Goal: Communication & Community: Answer question/provide support

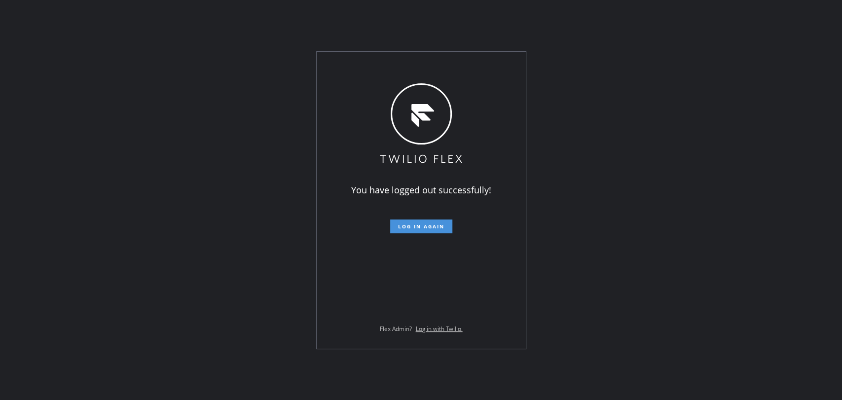
drag, startPoint x: 0, startPoint y: 0, endPoint x: 411, endPoint y: 227, distance: 469.1
click at [411, 227] on span "Log in again" at bounding box center [421, 226] width 46 height 7
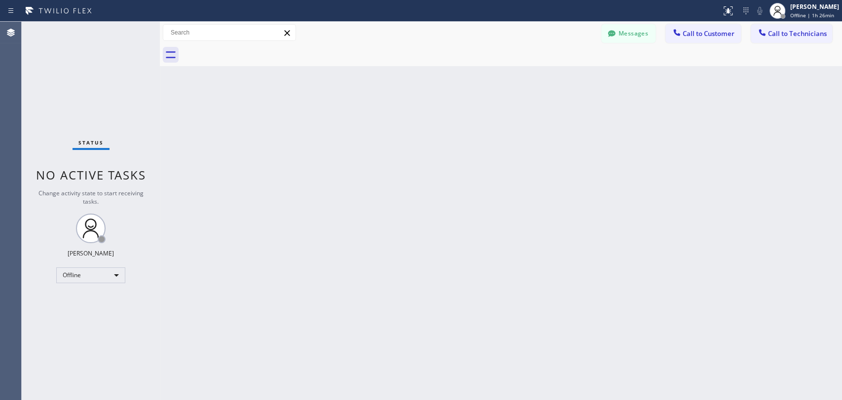
drag, startPoint x: 718, startPoint y: 214, endPoint x: 383, endPoint y: 197, distance: 336.2
click at [718, 214] on div "Back to Dashboard Change Sender ID Customers Technicians Select a contact Outbo…" at bounding box center [501, 211] width 682 height 378
click at [107, 277] on div "Offline" at bounding box center [90, 275] width 69 height 16
click at [112, 301] on li "Available" at bounding box center [90, 300] width 67 height 12
click at [757, 39] on button "Call to Technicians" at bounding box center [790, 33] width 81 height 19
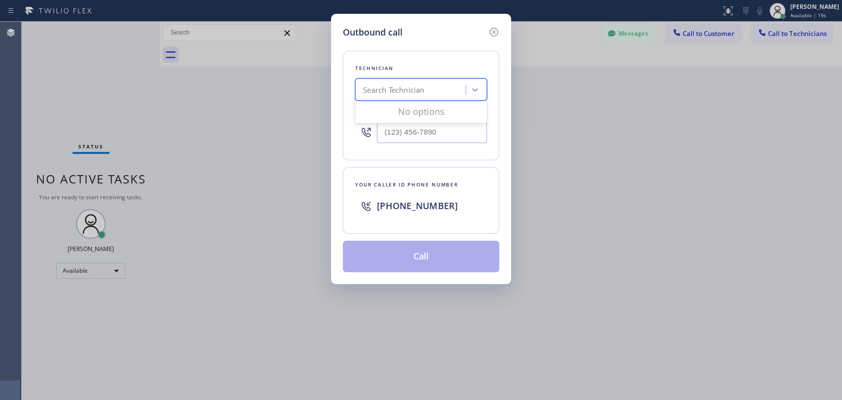
click at [447, 86] on div "Search Technician" at bounding box center [411, 89] width 107 height 17
type input "deni"
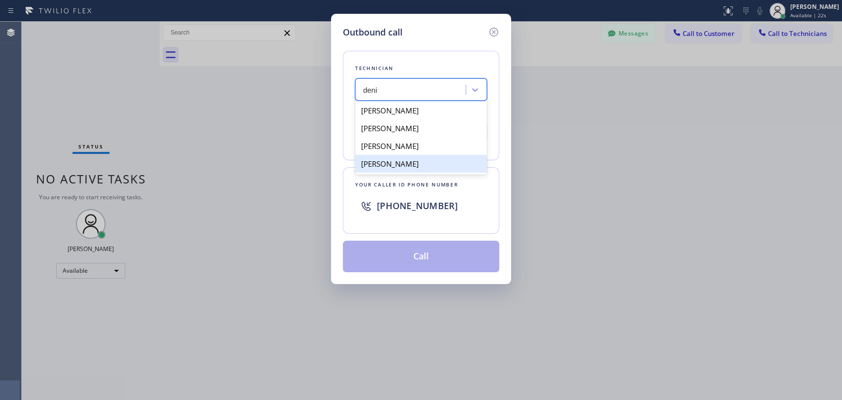
click at [403, 165] on div "[PERSON_NAME]" at bounding box center [421, 164] width 132 height 18
type input "[PHONE_NUMBER]"
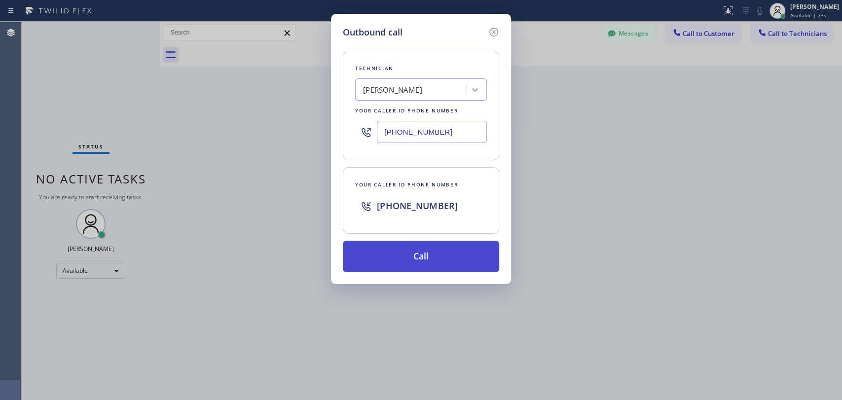
click at [394, 253] on button "Call" at bounding box center [421, 257] width 156 height 32
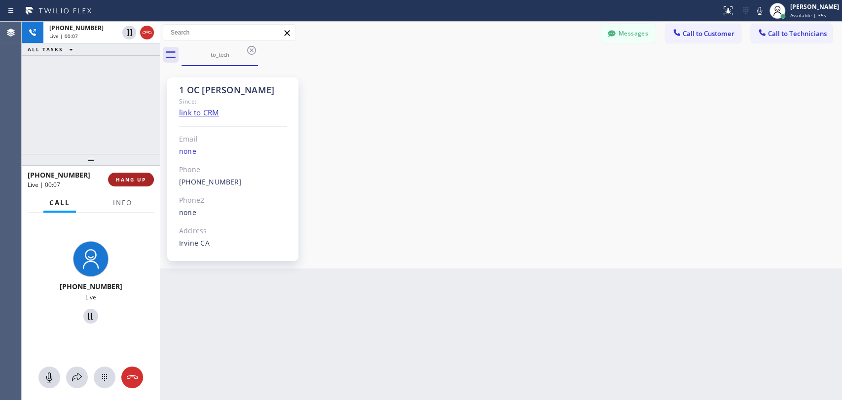
click at [140, 176] on span "HANG UP" at bounding box center [131, 179] width 30 height 7
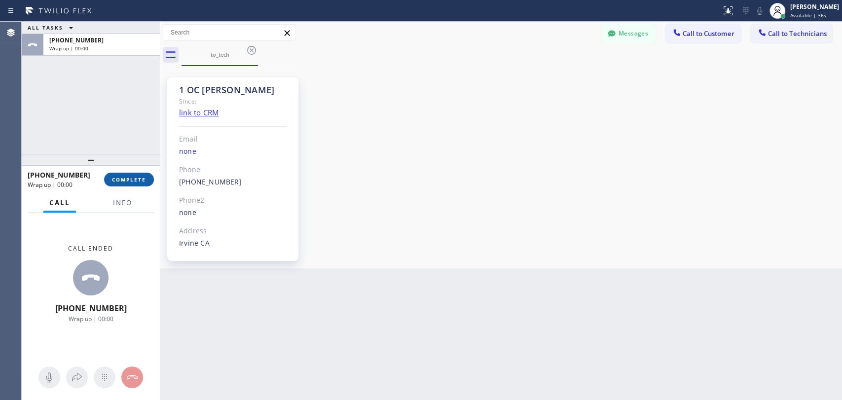
click at [140, 176] on span "COMPLETE" at bounding box center [129, 179] width 34 height 7
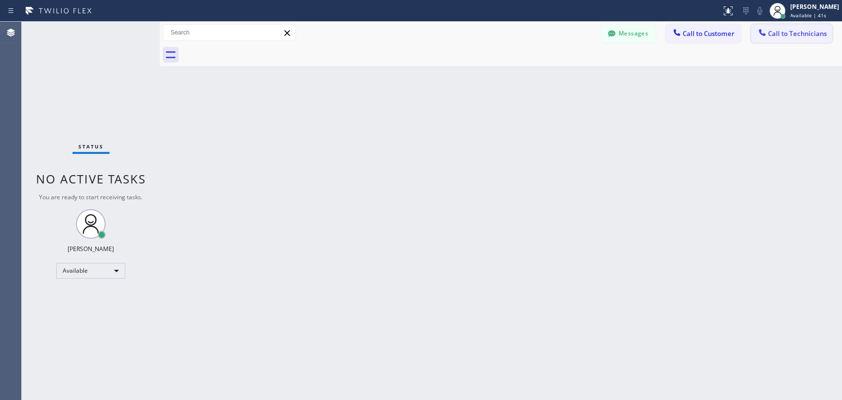
click at [757, 31] on div at bounding box center [762, 34] width 12 height 12
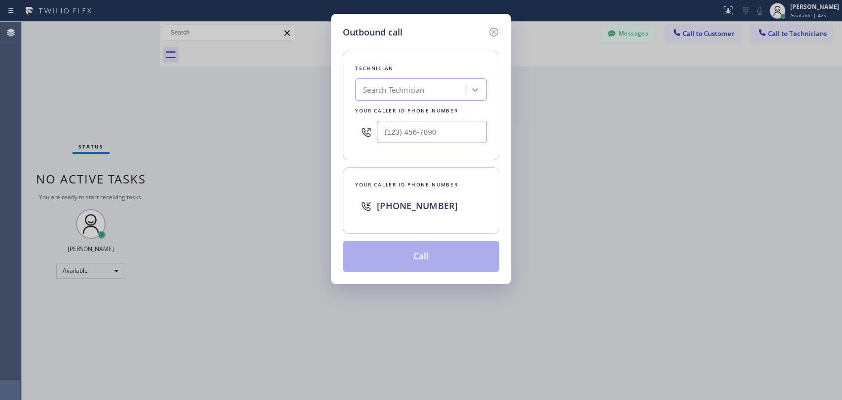
click at [431, 89] on div "Search Technician" at bounding box center [411, 89] width 107 height 17
type input "deni"
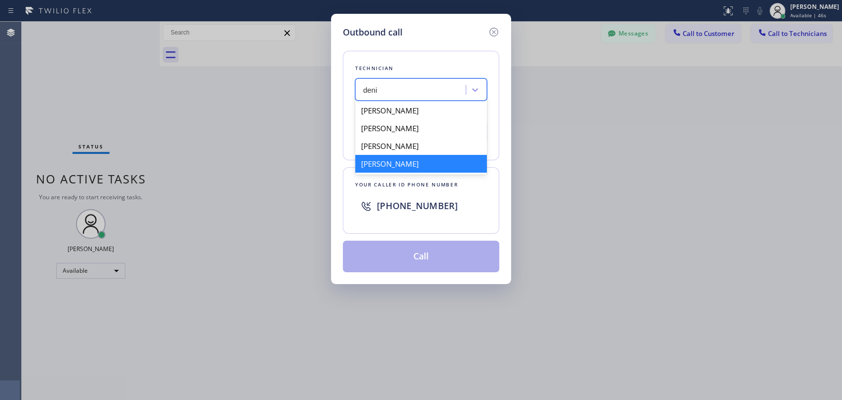
click at [422, 164] on div "[PERSON_NAME]" at bounding box center [421, 164] width 132 height 18
type input "[PHONE_NUMBER]"
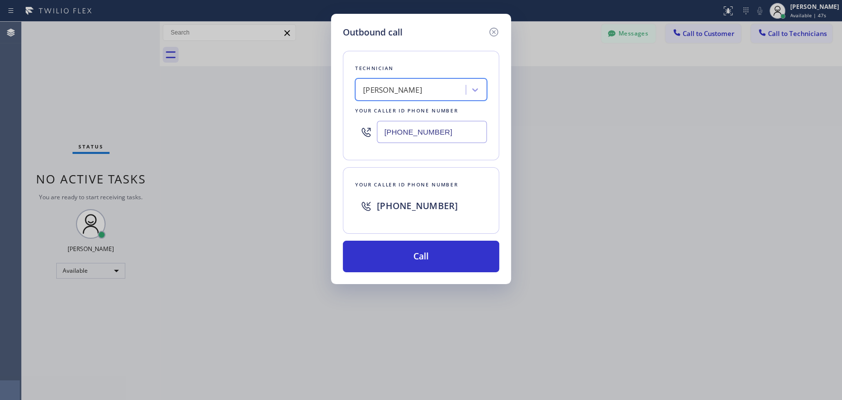
click at [413, 133] on input "[PHONE_NUMBER]" at bounding box center [432, 132] width 110 height 22
click at [409, 123] on input "[PHONE_NUMBER]" at bounding box center [432, 132] width 110 height 22
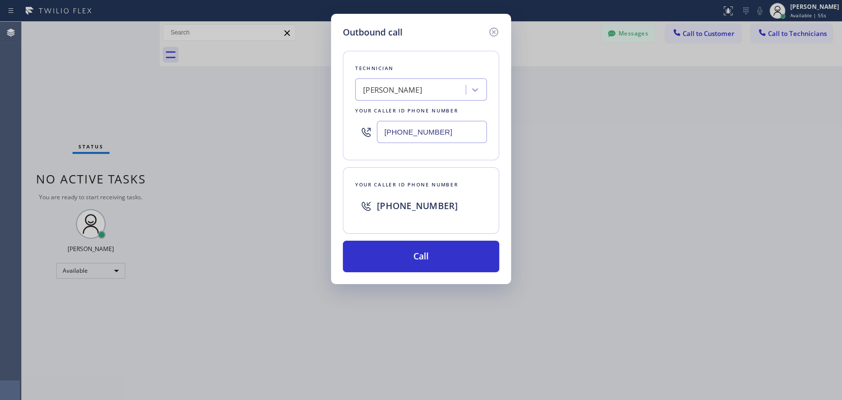
click at [409, 123] on input "[PHONE_NUMBER]" at bounding box center [432, 132] width 110 height 22
click at [490, 30] on icon at bounding box center [493, 32] width 9 height 9
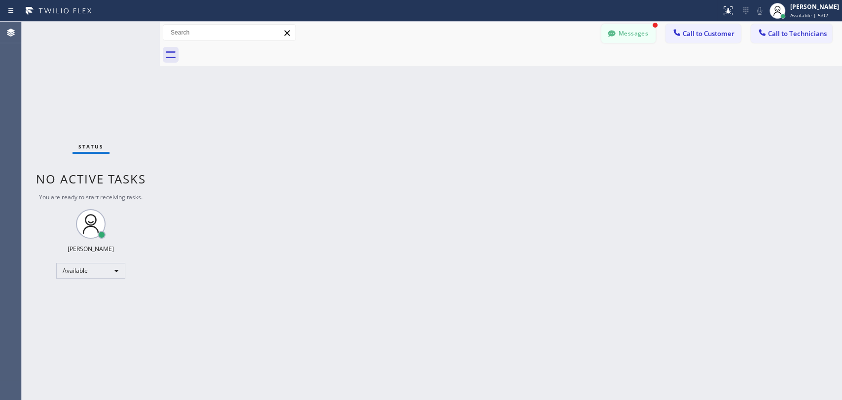
click at [630, 33] on button "Messages" at bounding box center [628, 33] width 54 height 19
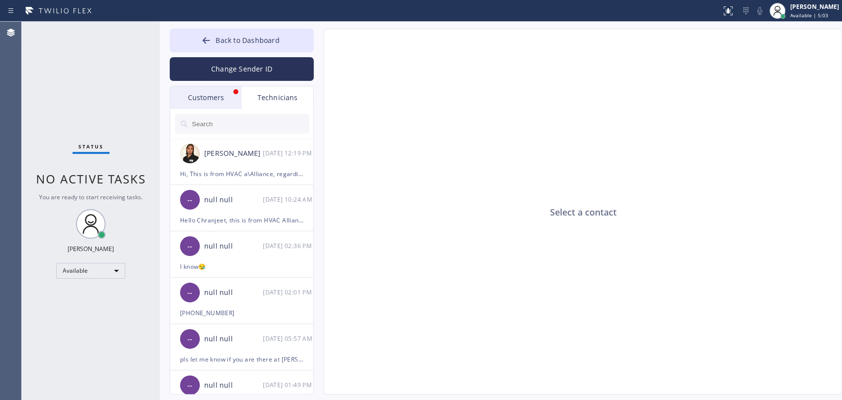
click at [225, 104] on div "Customers" at bounding box center [205, 97] width 71 height 23
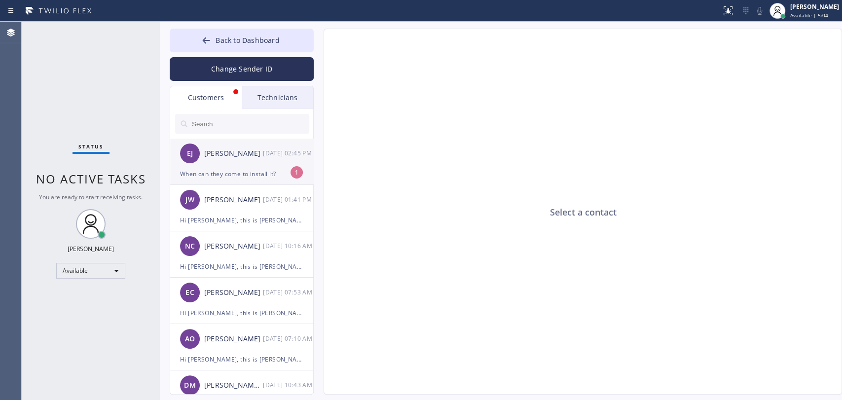
click at [236, 178] on div "When can they come to install it?" at bounding box center [241, 173] width 123 height 11
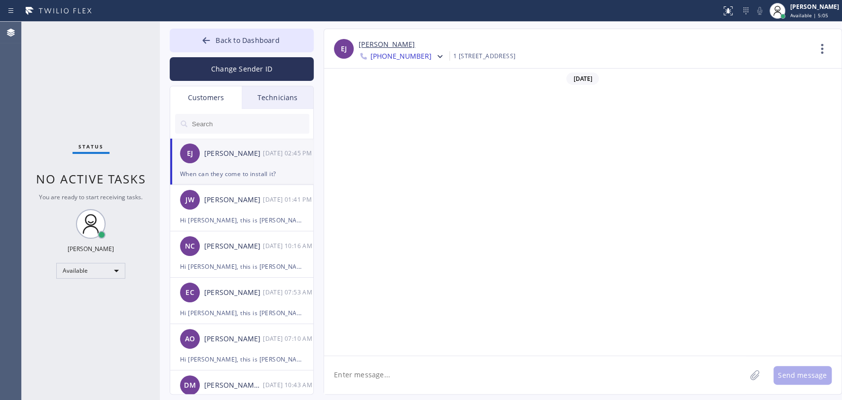
scroll to position [808, 0]
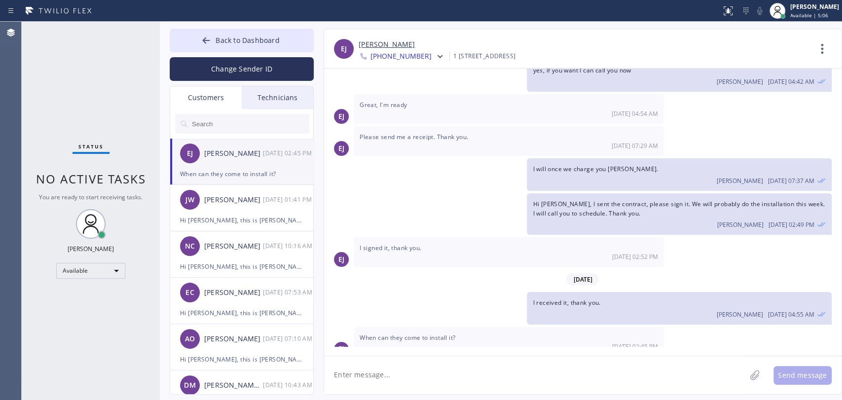
click at [342, 165] on div "I will once we charge you [PERSON_NAME]. [PERSON_NAME] [DATE] 07:37 AM" at bounding box center [577, 174] width 507 height 32
click at [241, 36] on span "Back to Dashboard" at bounding box center [247, 39] width 64 height 9
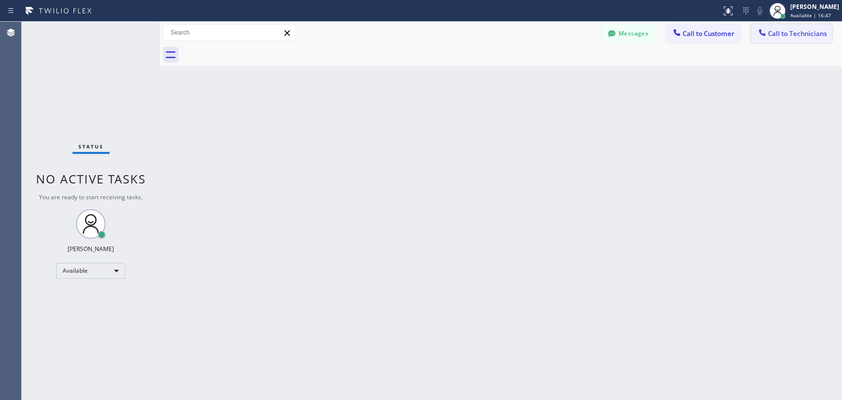
click at [757, 30] on span "Call to Technicians" at bounding box center [797, 33] width 59 height 9
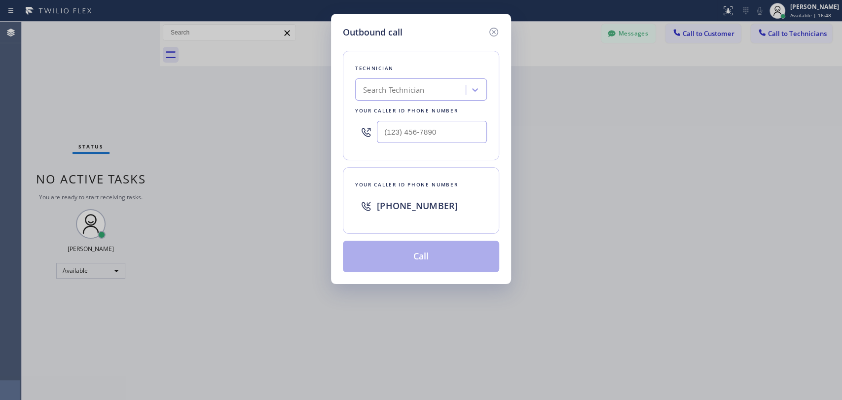
click at [412, 86] on div "Search Technician" at bounding box center [393, 89] width 61 height 11
type input "[PERSON_NAME]"
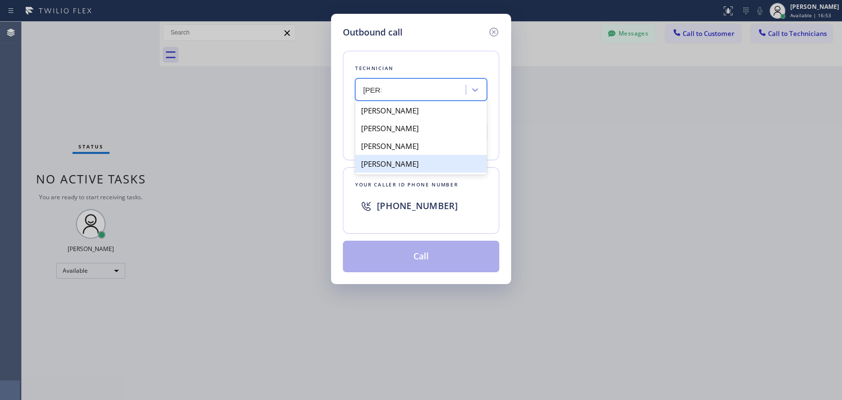
click at [418, 167] on div "[PERSON_NAME]" at bounding box center [421, 164] width 132 height 18
type input "[PHONE_NUMBER]"
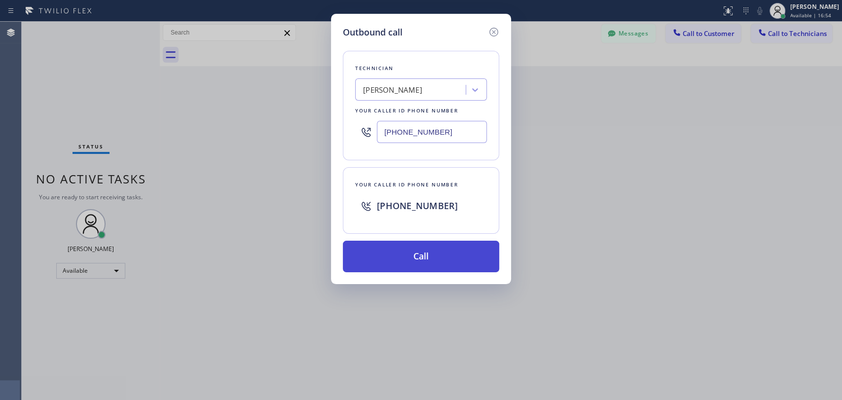
click at [419, 253] on button "Call" at bounding box center [421, 257] width 156 height 32
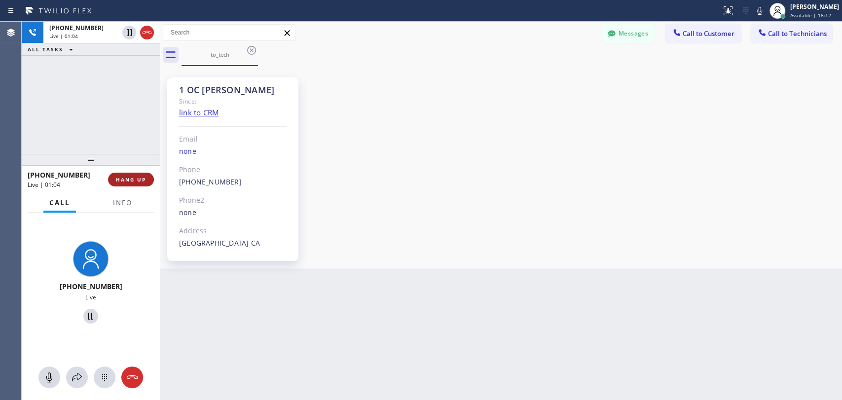
click at [134, 178] on span "HANG UP" at bounding box center [131, 179] width 30 height 7
click at [134, 179] on span "HANG UP" at bounding box center [131, 179] width 30 height 7
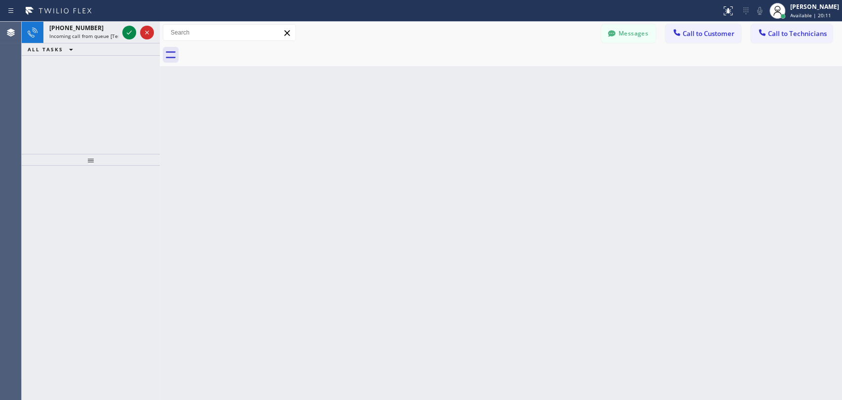
drag, startPoint x: 787, startPoint y: 130, endPoint x: 753, endPoint y: 126, distance: 34.2
click at [757, 130] on div "Back to Dashboard Change Sender ID Customers Technicians [PERSON_NAME] [DATE] 0…" at bounding box center [501, 211] width 682 height 378
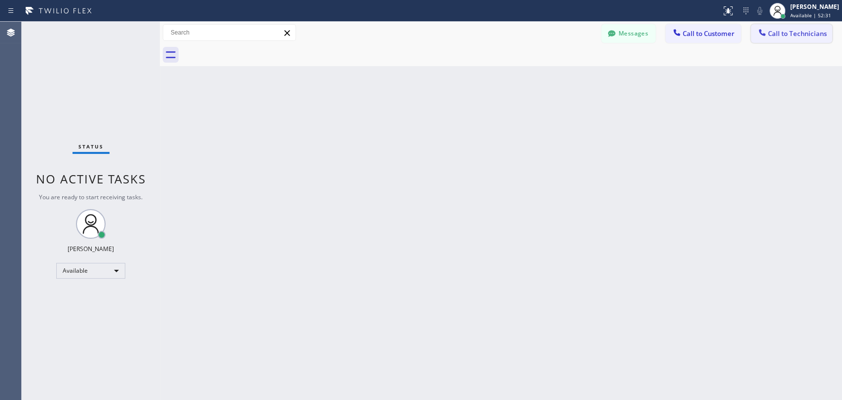
click at [757, 35] on span "Call to Technicians" at bounding box center [797, 33] width 59 height 9
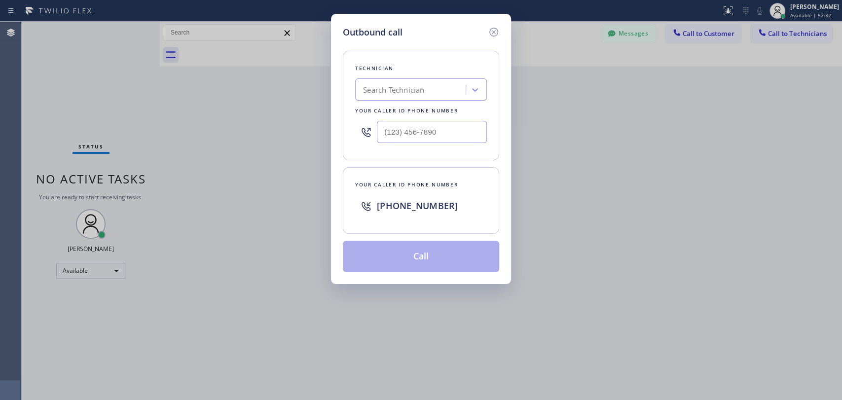
click at [434, 92] on div "Search Technician" at bounding box center [411, 89] width 107 height 17
type input "chara"
click at [417, 102] on div "[PERSON_NAME]" at bounding box center [421, 111] width 132 height 18
type input "[PHONE_NUMBER]"
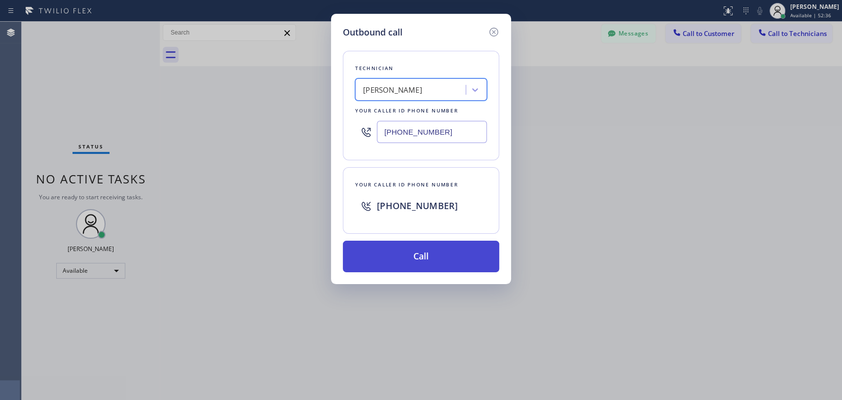
click at [437, 257] on button "Call" at bounding box center [421, 257] width 156 height 32
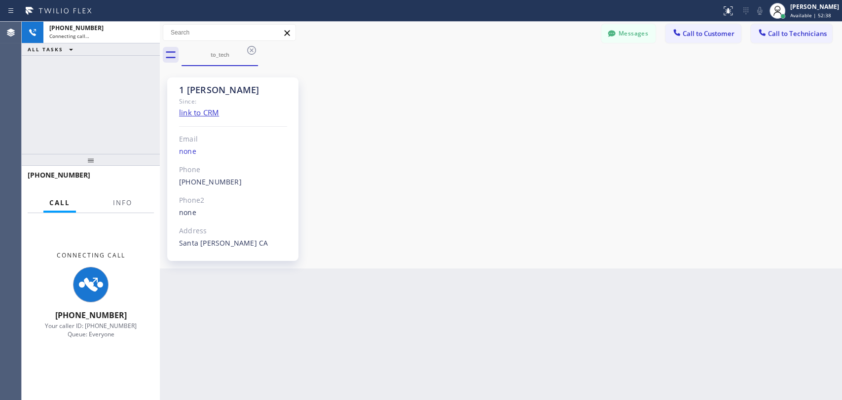
scroll to position [315, 0]
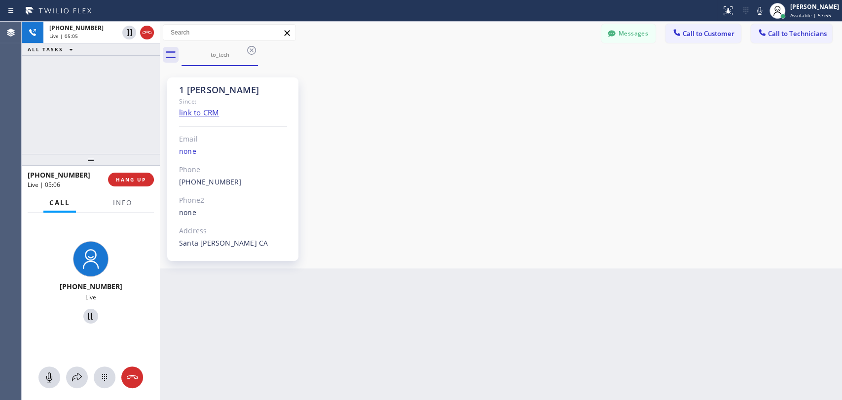
click at [733, 249] on div "1 [PERSON_NAME] Since: link to CRM Email none Phone [PHONE_NUMBER] Outbound cal…" at bounding box center [500, 167] width 677 height 197
click at [116, 106] on div "[PHONE_NUMBER] Live | 05:06 ALL TASKS ALL TASKS ACTIVE TASKS TASKS IN WRAP UP" at bounding box center [91, 88] width 138 height 132
click at [142, 180] on span "HANG UP" at bounding box center [131, 179] width 30 height 7
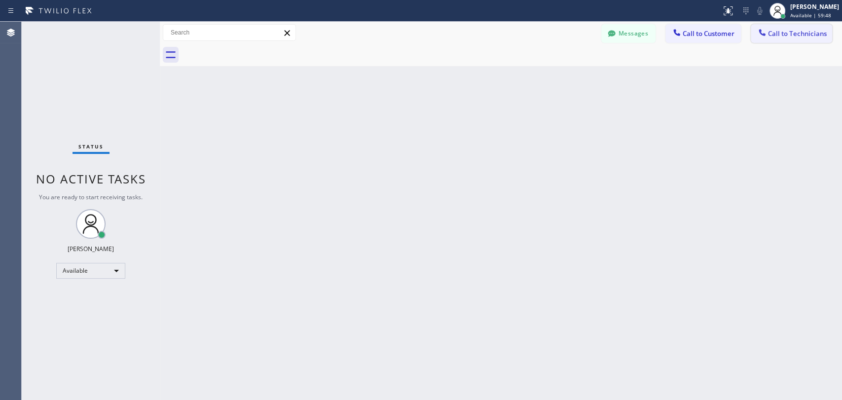
click at [757, 32] on span "Call to Technicians" at bounding box center [797, 33] width 59 height 9
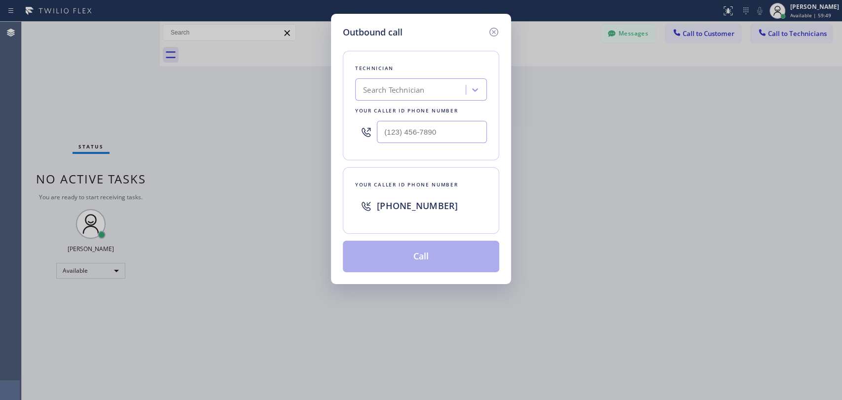
click at [423, 85] on div "Search Technician" at bounding box center [393, 89] width 61 height 11
type input "f"
type input "[PERSON_NAME]"
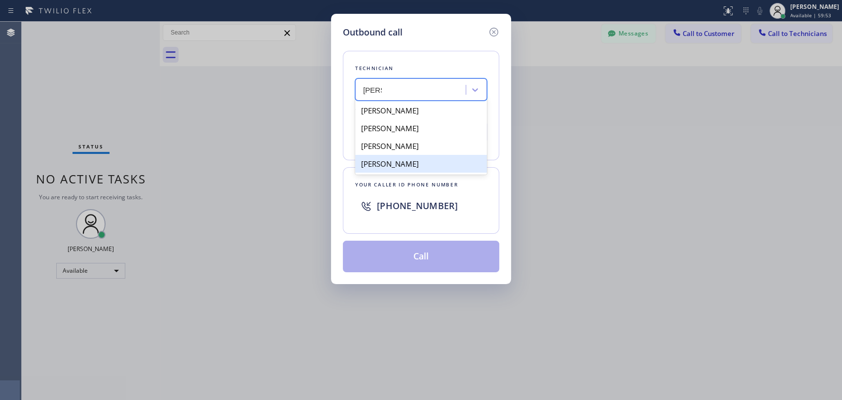
click at [408, 167] on div "[PERSON_NAME]" at bounding box center [421, 164] width 132 height 18
type input "[PHONE_NUMBER]"
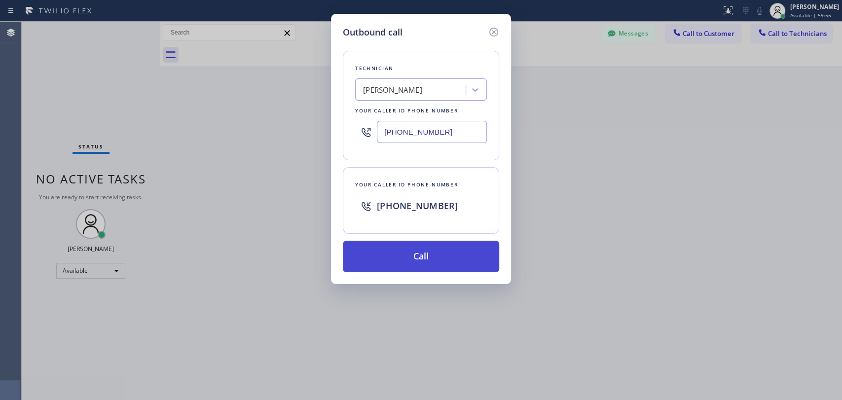
click at [412, 256] on button "Call" at bounding box center [421, 257] width 156 height 32
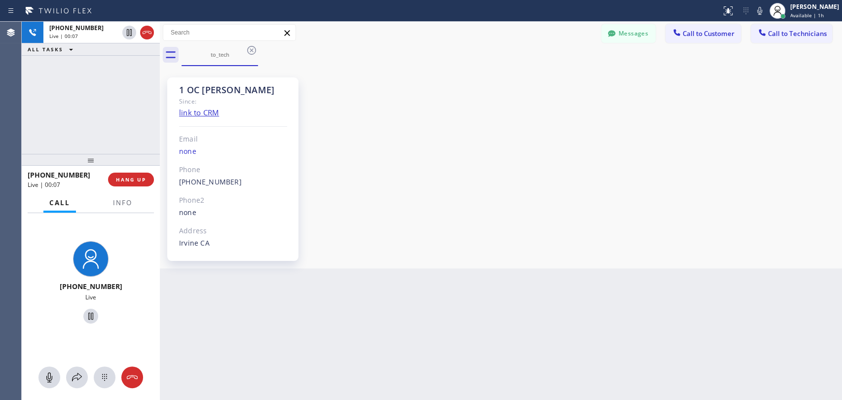
drag, startPoint x: 7, startPoint y: 104, endPoint x: 12, endPoint y: 104, distance: 5.0
click at [7, 104] on div "Agent Desktop" at bounding box center [10, 211] width 21 height 378
click at [147, 176] on button "HANG UP" at bounding box center [131, 180] width 46 height 14
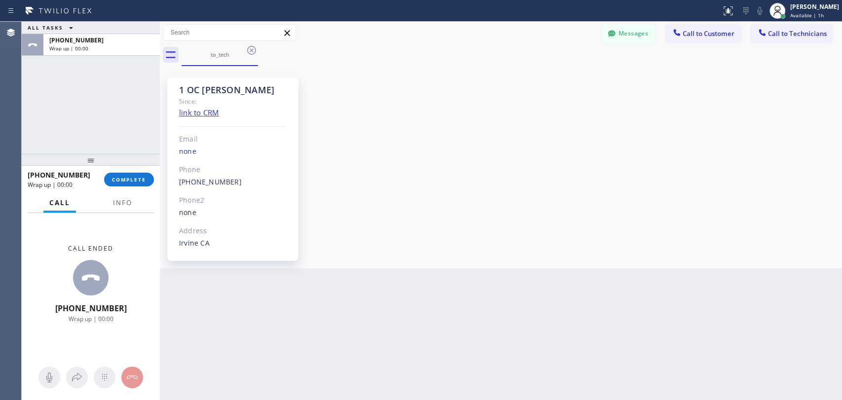
click at [131, 189] on div "[PHONE_NUMBER] Wrap up | 00:00 COMPLETE" at bounding box center [91, 180] width 126 height 26
click at [141, 182] on span "COMPLETE" at bounding box center [129, 179] width 34 height 7
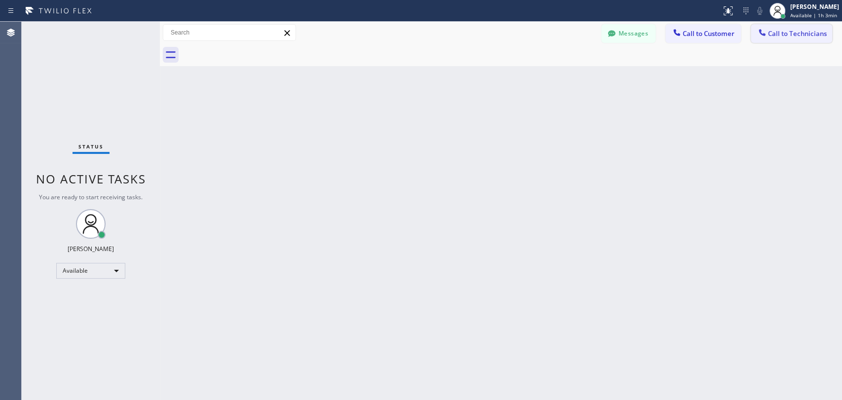
click at [757, 35] on icon at bounding box center [761, 32] width 6 height 6
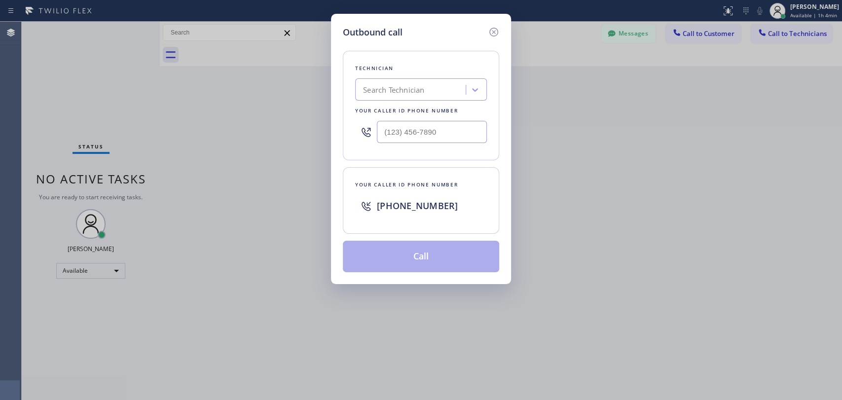
click at [673, 176] on div "Outbound call Technician Search Technician Your caller id phone number Your cal…" at bounding box center [421, 200] width 842 height 400
click at [493, 32] on icon at bounding box center [494, 32] width 12 height 12
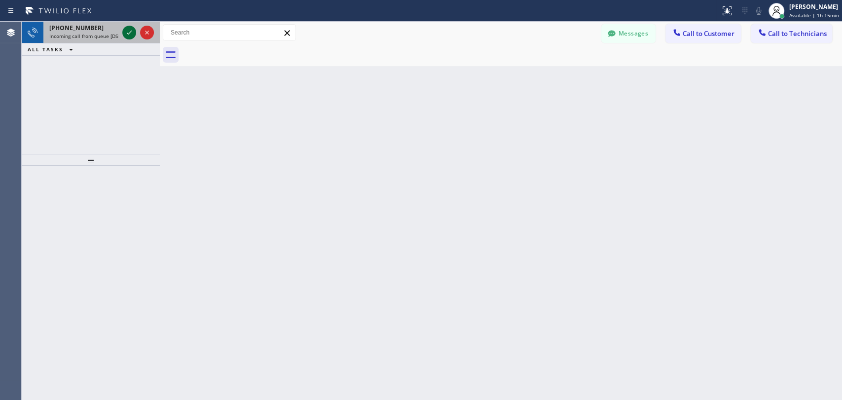
click at [128, 33] on icon at bounding box center [129, 33] width 12 height 12
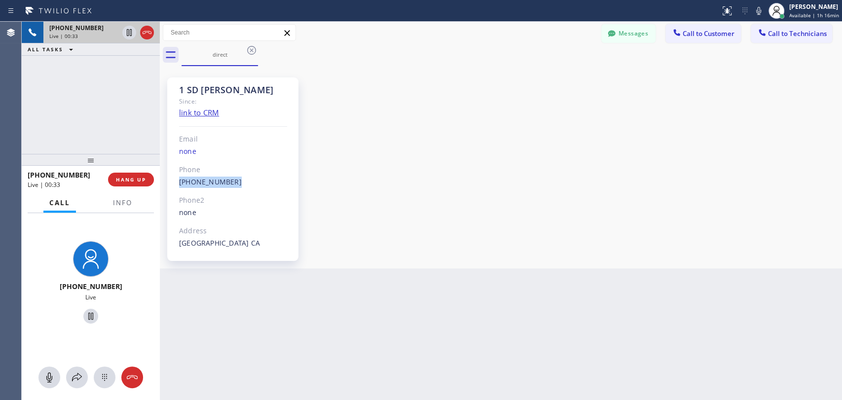
drag, startPoint x: 247, startPoint y: 184, endPoint x: 176, endPoint y: 184, distance: 70.5
click at [176, 184] on div "1 SD [PERSON_NAME] Since: link to CRM Email none Phone [PHONE_NUMBER] Outbound …" at bounding box center [232, 168] width 131 height 183
copy link "[PHONE_NUMBER]"
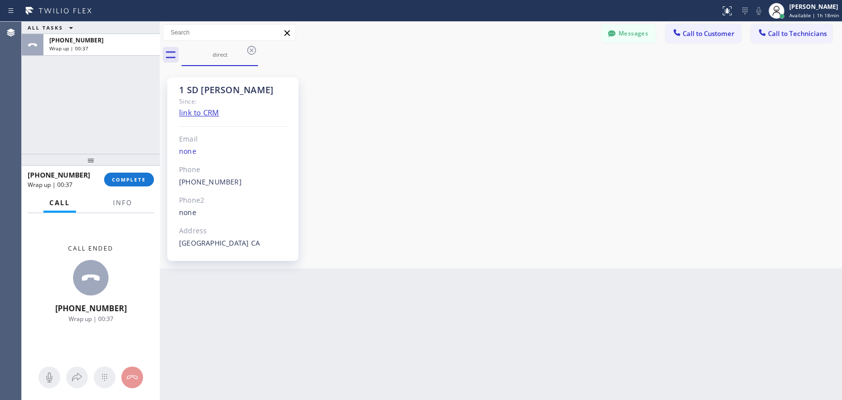
click at [248, 175] on div "Phone" at bounding box center [233, 169] width 108 height 11
drag, startPoint x: 246, startPoint y: 183, endPoint x: 168, endPoint y: 184, distance: 77.4
click at [168, 184] on div "1 SD [PERSON_NAME] Since: link to CRM Email none Phone [PHONE_NUMBER] Outbound …" at bounding box center [232, 168] width 131 height 183
click at [104, 126] on div "ALL TASKS ALL TASKS ACTIVE TASKS TASKS IN WRAP UP [PHONE_NUMBER] Wrap up | 01:09" at bounding box center [91, 88] width 138 height 132
drag, startPoint x: 238, startPoint y: 181, endPoint x: 375, endPoint y: 83, distance: 168.6
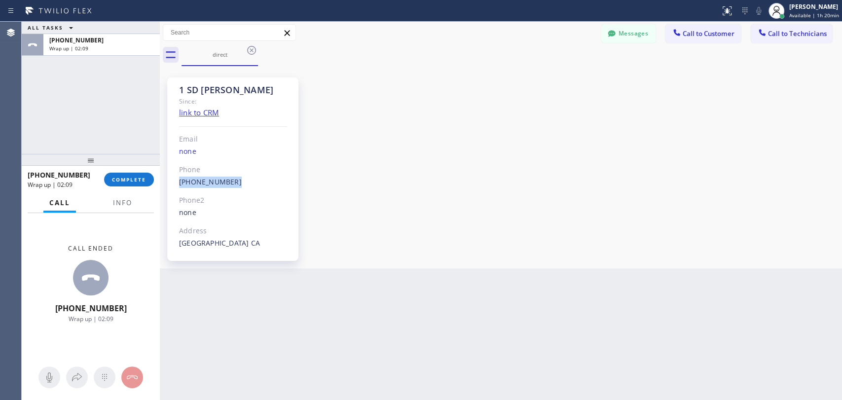
click at [172, 185] on div "1 SD [PERSON_NAME] Since: link to CRM Email none Phone [PHONE_NUMBER] Outbound …" at bounding box center [232, 168] width 131 height 183
copy link "[PHONE_NUMBER]"
click at [124, 182] on span "COMPLETE" at bounding box center [129, 179] width 34 height 7
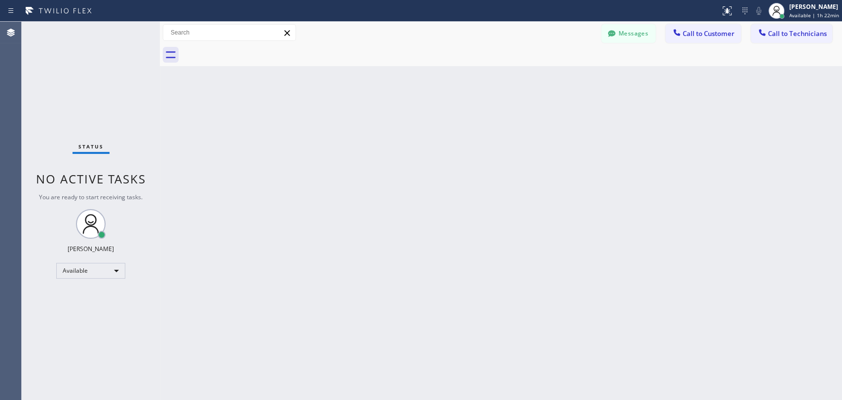
click at [757, 29] on icon at bounding box center [762, 33] width 10 height 10
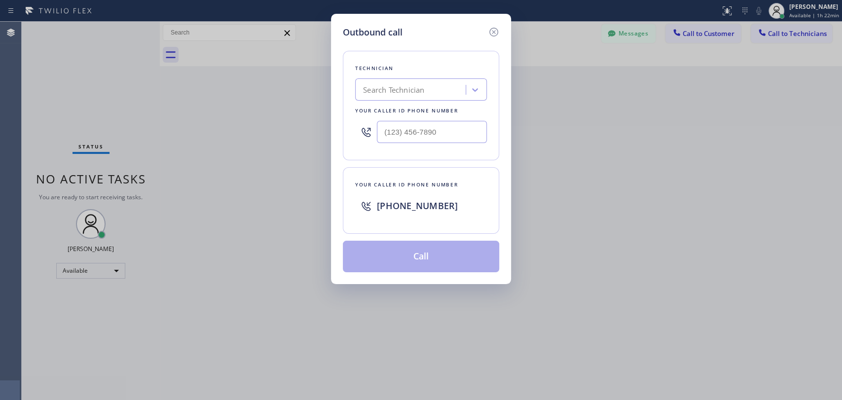
click at [418, 92] on div "Search Technician" at bounding box center [393, 89] width 61 height 11
type input "iva"
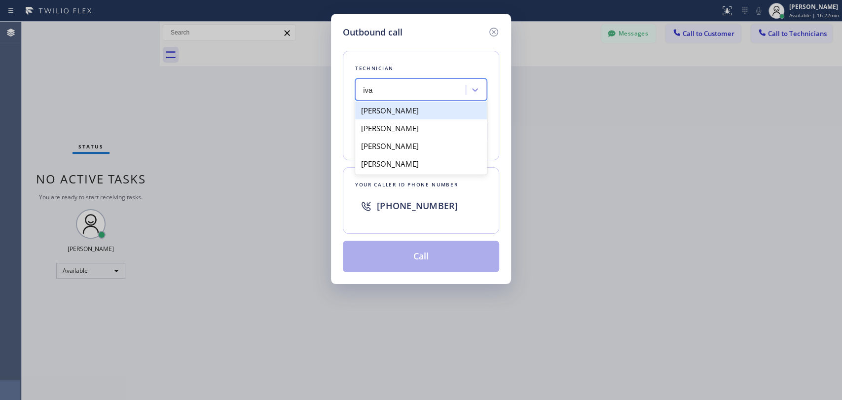
click at [418, 113] on div "[PERSON_NAME]" at bounding box center [421, 111] width 132 height 18
type input "[PHONE_NUMBER]"
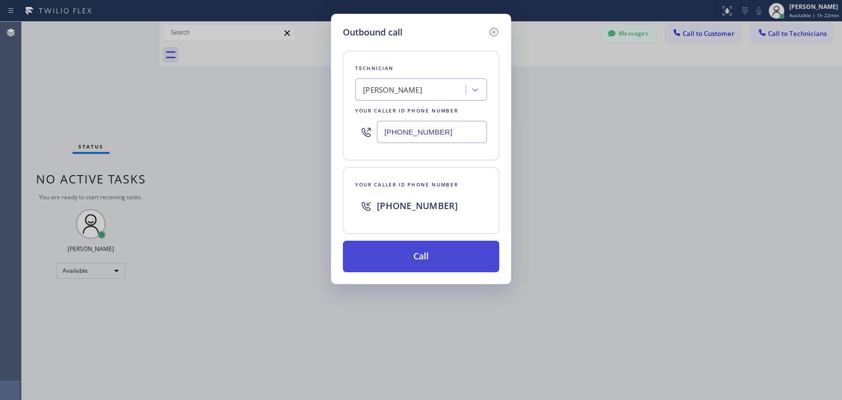
click at [412, 256] on button "Call" at bounding box center [421, 257] width 156 height 32
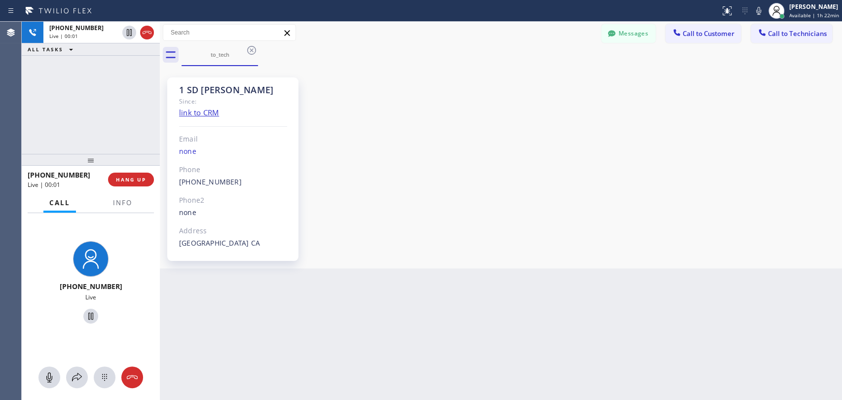
click at [719, 207] on div "1 SD [PERSON_NAME] Since: link to CRM Email none Phone [PHONE_NUMBER] Outbound …" at bounding box center [500, 167] width 677 height 197
click at [716, 138] on div "1 SD [PERSON_NAME] Since: link to CRM Email none Phone [PHONE_NUMBER] Outbound …" at bounding box center [500, 167] width 677 height 197
click at [754, 241] on div "1 SD [PERSON_NAME] Since: link to CRM Email none Phone [PHONE_NUMBER] Outbound …" at bounding box center [500, 167] width 677 height 197
click at [130, 132] on div "[PHONE_NUMBER] Live | 06:50 ALL TASKS ALL TASKS ACTIVE TASKS TASKS IN WRAP UP" at bounding box center [91, 88] width 138 height 132
click at [757, 173] on div "1 SD [PERSON_NAME] Since: link to CRM Email none Phone [PHONE_NUMBER] Outbound …" at bounding box center [500, 167] width 677 height 197
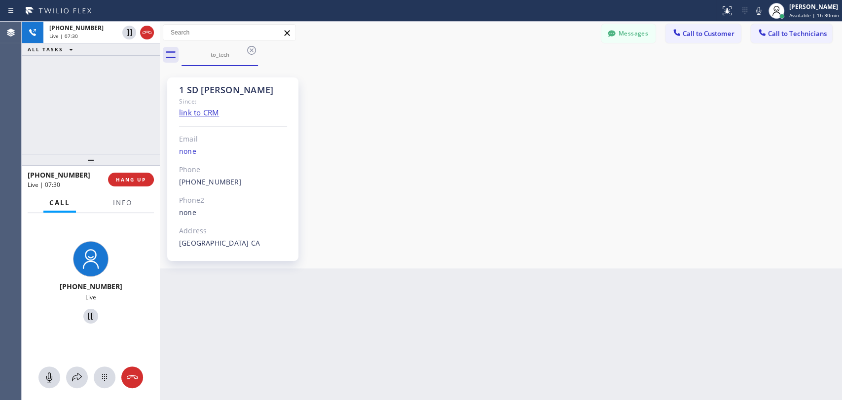
click at [134, 115] on div "[PHONE_NUMBER] Live | 07:30 ALL TASKS ALL TASKS ACTIVE TASKS TASKS IN WRAP UP" at bounding box center [91, 88] width 138 height 132
click at [129, 177] on span "HANG UP" at bounding box center [131, 179] width 30 height 7
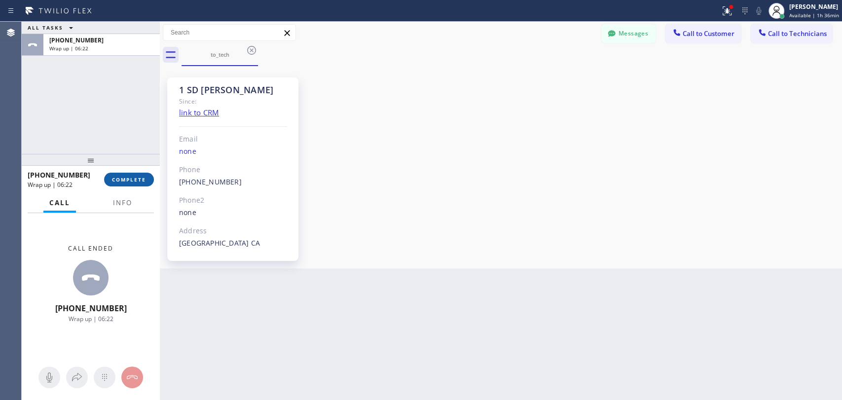
click at [130, 175] on button "COMPLETE" at bounding box center [129, 180] width 50 height 14
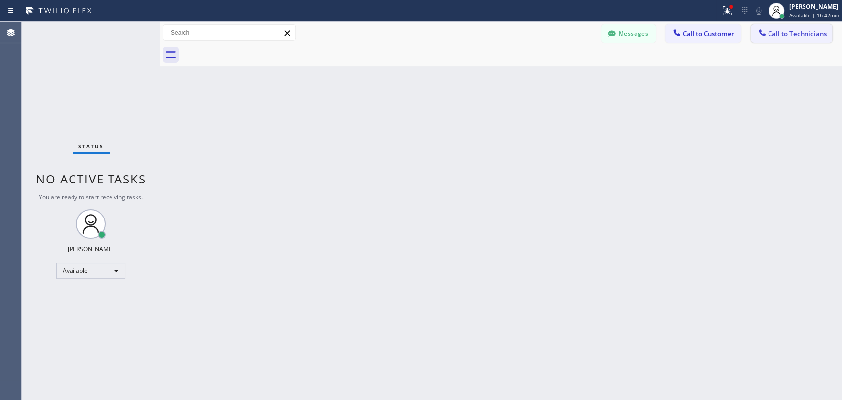
click at [757, 36] on span "Call to Technicians" at bounding box center [797, 33] width 59 height 9
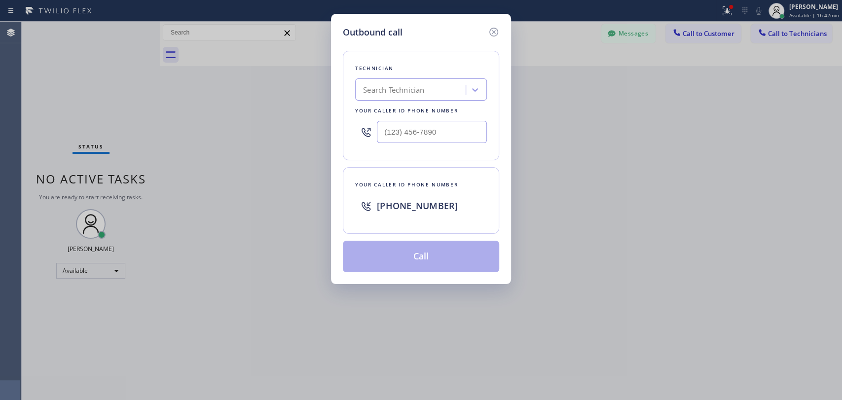
click at [438, 95] on div "Search Technician" at bounding box center [411, 89] width 107 height 17
type input "seg"
click at [427, 115] on div "[PERSON_NAME]" at bounding box center [421, 111] width 132 height 18
type input "[PHONE_NUMBER]"
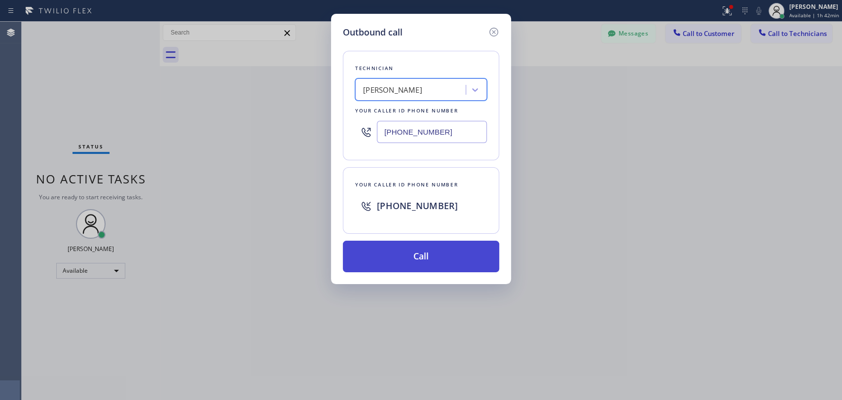
click at [421, 261] on button "Call" at bounding box center [421, 257] width 156 height 32
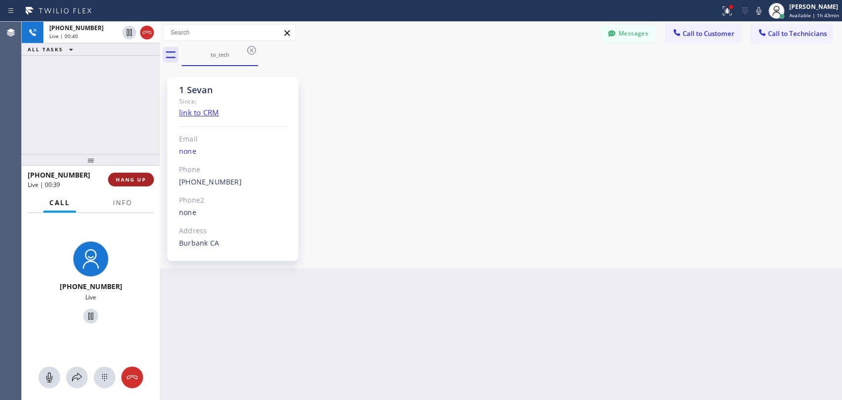
click at [137, 181] on span "HANG UP" at bounding box center [131, 179] width 30 height 7
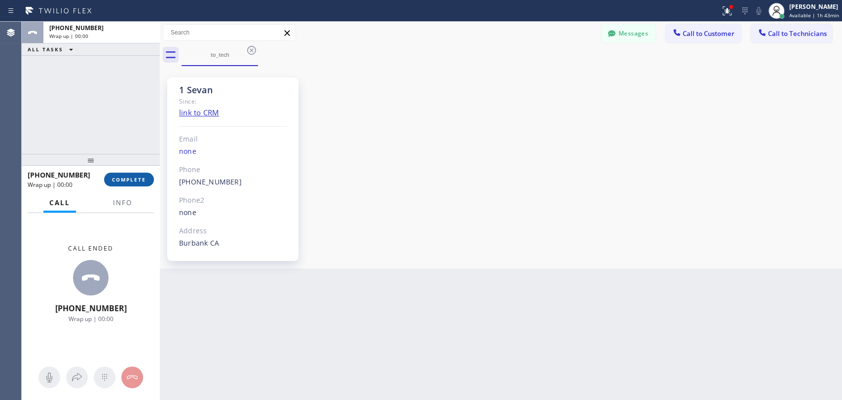
click at [136, 178] on span "COMPLETE" at bounding box center [129, 179] width 34 height 7
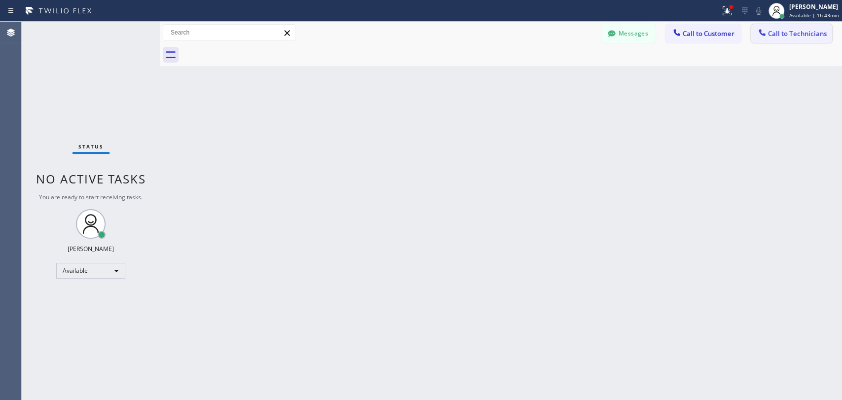
drag, startPoint x: 792, startPoint y: 31, endPoint x: 557, endPoint y: 31, distance: 235.2
click at [757, 31] on span "Call to Technicians" at bounding box center [797, 33] width 59 height 9
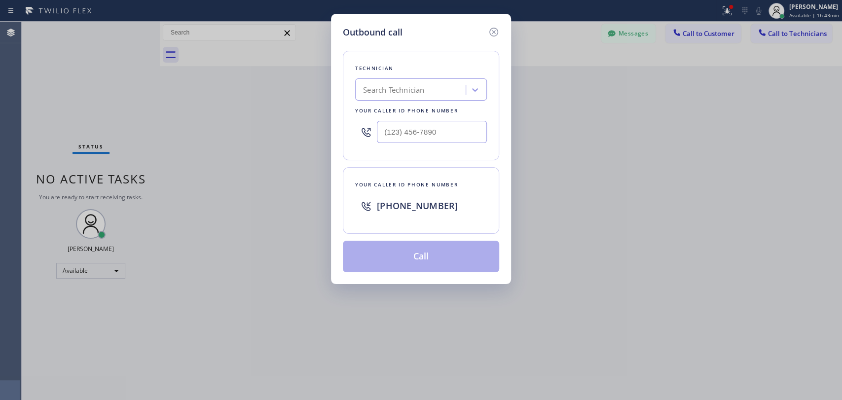
click at [396, 91] on div "Search Technician" at bounding box center [393, 89] width 61 height 11
type input "serg"
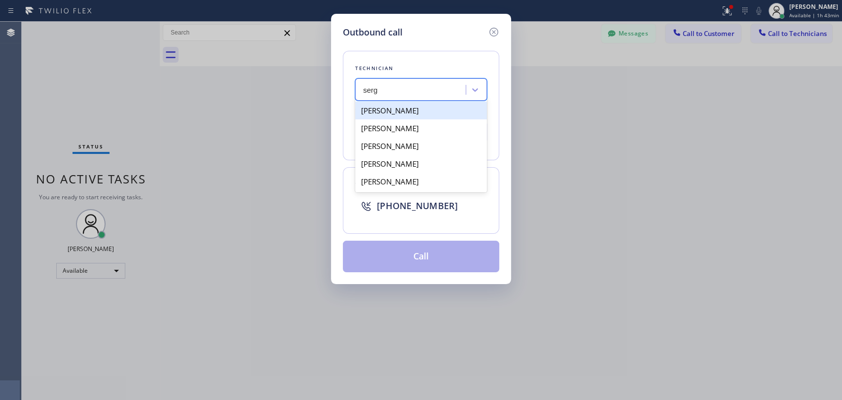
click at [419, 109] on div "[PERSON_NAME]" at bounding box center [421, 111] width 132 height 18
type input "[PHONE_NUMBER]"
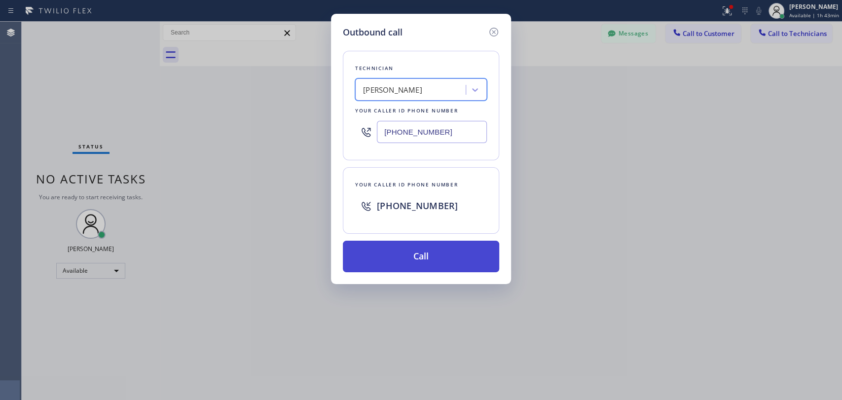
click at [453, 259] on button "Call" at bounding box center [421, 257] width 156 height 32
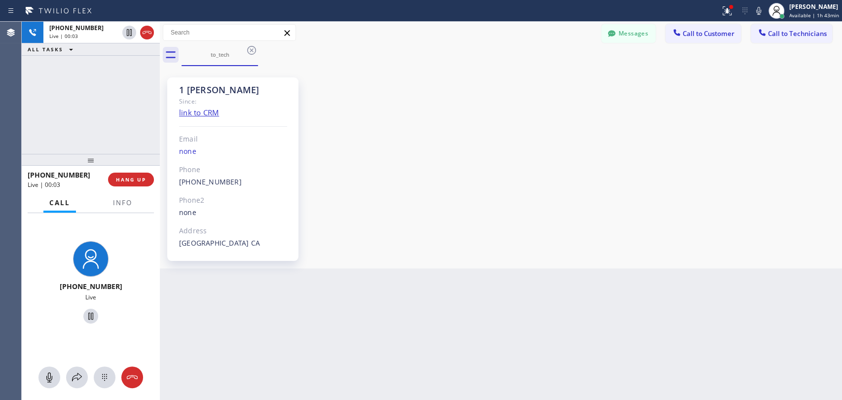
click at [690, 171] on div "1 [PERSON_NAME] Since: link to CRM Email none Phone [PHONE_NUMBER] Outbound cal…" at bounding box center [500, 167] width 677 height 197
click at [104, 118] on div "[PHONE_NUMBER] Live | 00:11 ALL TASKS ALL TASKS ACTIVE TASKS TASKS IN WRAP UP" at bounding box center [91, 88] width 138 height 132
drag, startPoint x: 753, startPoint y: 177, endPoint x: 735, endPoint y: 174, distance: 18.6
click at [753, 177] on div "1 [PERSON_NAME] Since: link to CRM Email none Phone [PHONE_NUMBER] Outbound cal…" at bounding box center [500, 167] width 677 height 197
click at [122, 124] on div "[PHONE_NUMBER] Live | 09:45 ALL TASKS ALL TASKS ACTIVE TASKS TASKS IN WRAP UP" at bounding box center [91, 88] width 138 height 132
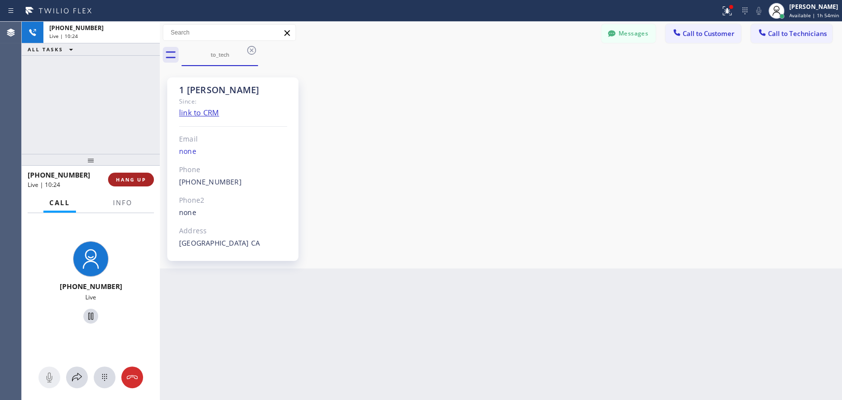
click at [130, 178] on span "HANG UP" at bounding box center [131, 179] width 30 height 7
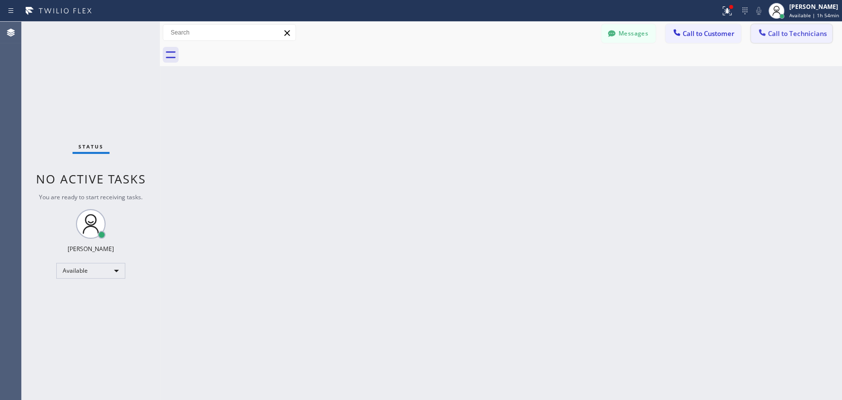
click at [757, 35] on span "Call to Technicians" at bounding box center [797, 33] width 59 height 9
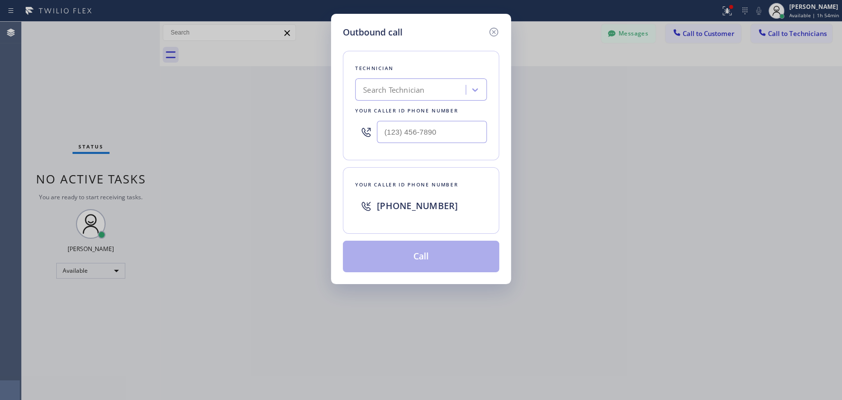
click at [419, 86] on div "Search Technician" at bounding box center [393, 89] width 61 height 11
drag, startPoint x: 732, startPoint y: 170, endPoint x: 713, endPoint y: 158, distance: 22.0
click at [732, 170] on div "Outbound call Technician Search Technician Your caller id phone number Your cal…" at bounding box center [421, 200] width 842 height 400
click at [422, 88] on div "Search Technician" at bounding box center [393, 89] width 61 height 11
type input "sha"
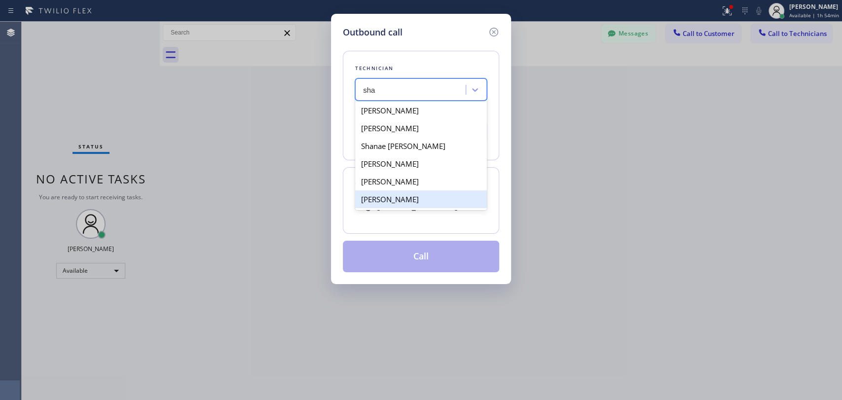
click at [395, 201] on div "[PERSON_NAME]" at bounding box center [421, 199] width 132 height 18
type input "[PHONE_NUMBER]"
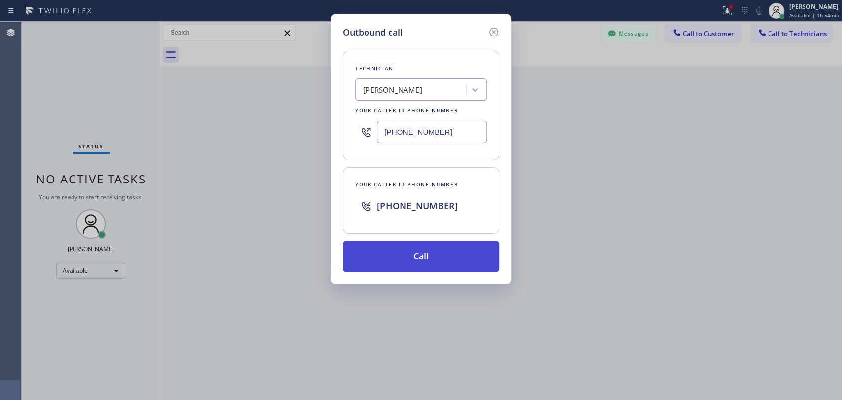
click at [410, 259] on button "Call" at bounding box center [421, 257] width 156 height 32
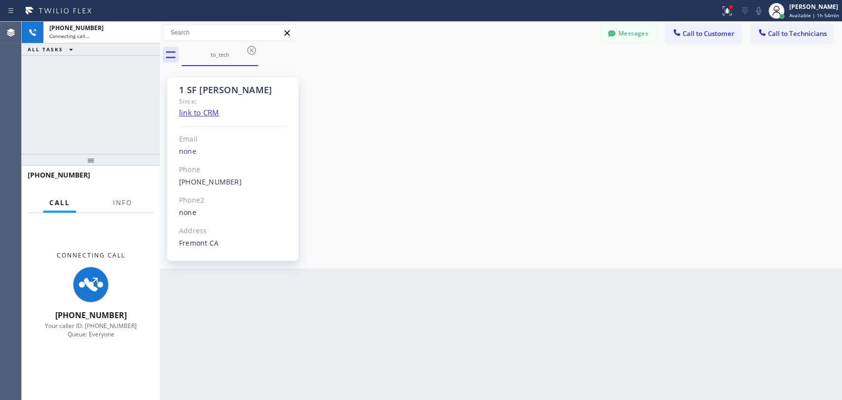
scroll to position [56, 0]
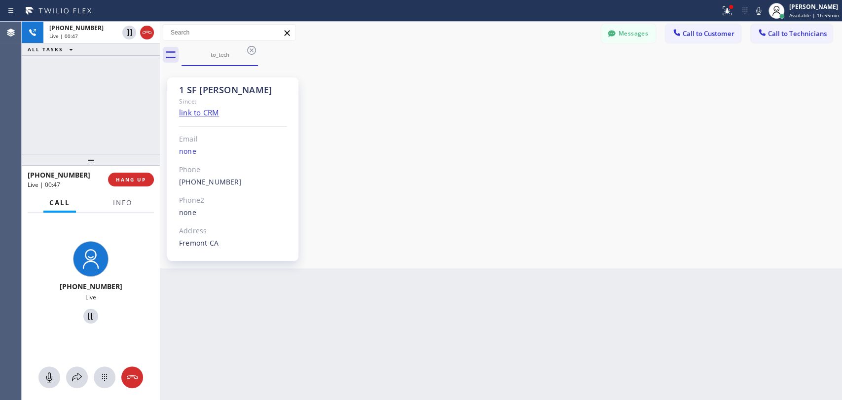
drag, startPoint x: 754, startPoint y: 177, endPoint x: 745, endPoint y: 176, distance: 9.1
click at [754, 176] on div "1 SF [PERSON_NAME] Since: link to CRM Email none Phone [PHONE_NUMBER] Outbound …" at bounding box center [500, 167] width 677 height 197
click at [109, 112] on div "[PHONE_NUMBER] Live | 00:48 ALL TASKS ALL TASKS ACTIVE TASKS TASKS IN WRAP UP" at bounding box center [91, 88] width 138 height 132
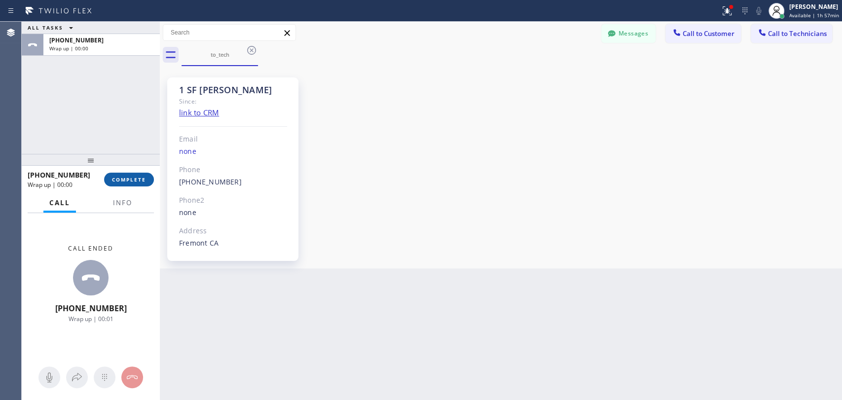
click at [133, 176] on button "COMPLETE" at bounding box center [129, 180] width 50 height 14
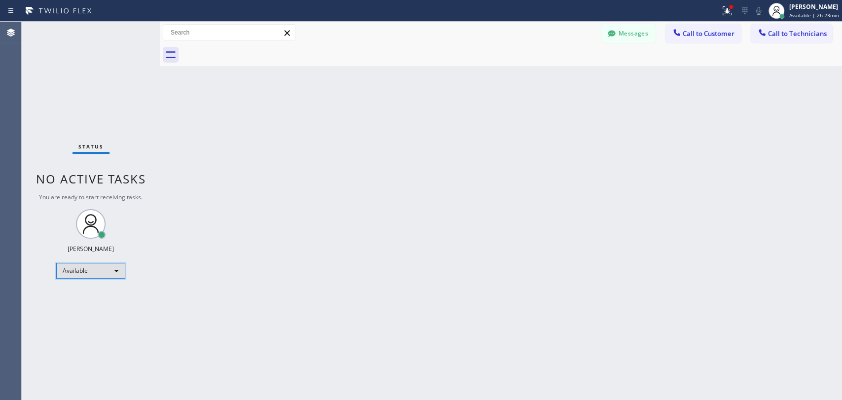
click at [104, 265] on div "Available" at bounding box center [90, 271] width 69 height 16
drag, startPoint x: 104, startPoint y: 265, endPoint x: 117, endPoint y: 279, distance: 19.5
click at [102, 286] on li "Offline" at bounding box center [90, 284] width 67 height 12
click at [757, 15] on span "Available | 2h 23min" at bounding box center [814, 15] width 50 height 7
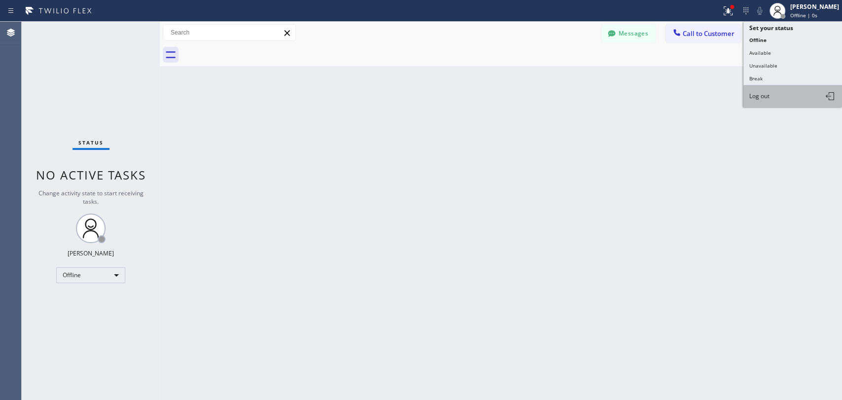
click at [757, 92] on button "Log out" at bounding box center [792, 96] width 99 height 22
